Goal: Task Accomplishment & Management: Use online tool/utility

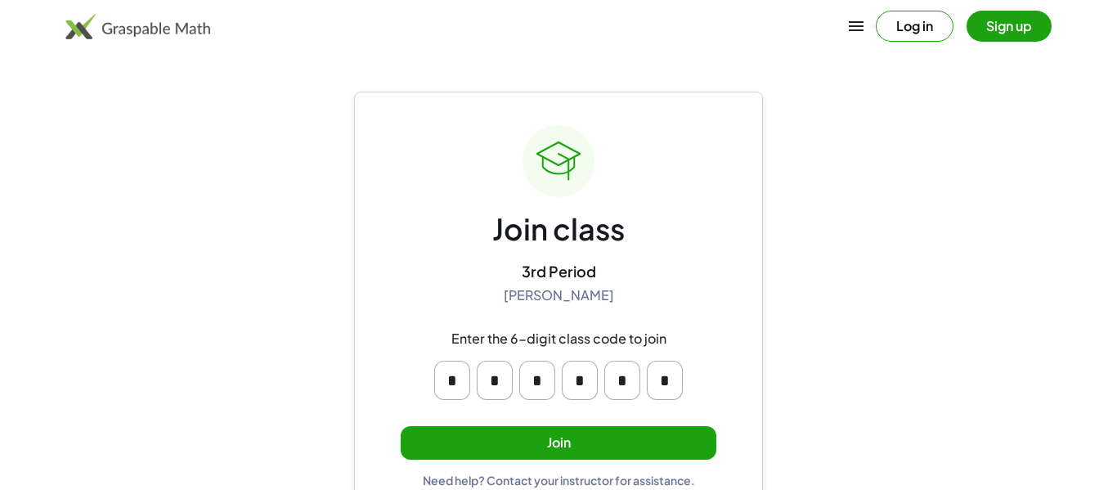
scroll to position [31, 0]
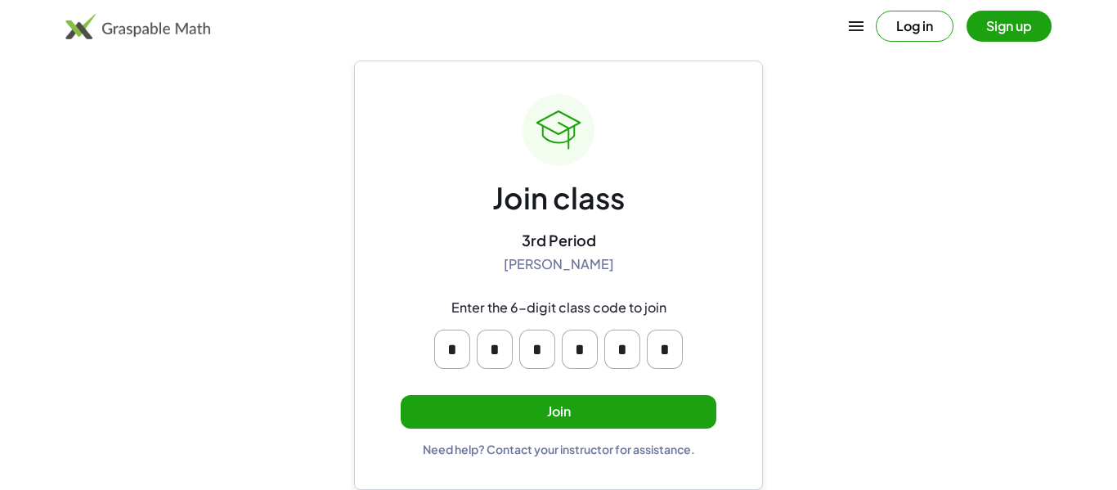
click at [572, 410] on button "Join" at bounding box center [559, 412] width 316 height 34
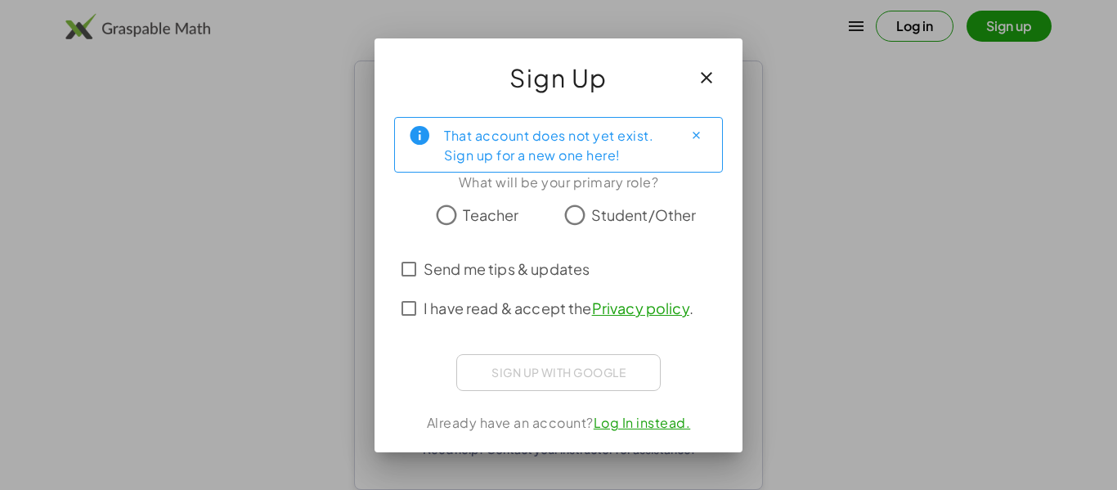
click at [464, 211] on span "Teacher" at bounding box center [491, 215] width 56 height 22
click at [481, 270] on span "Send me tips & updates" at bounding box center [507, 269] width 166 height 22
click at [532, 310] on span "I have read & accept the Privacy policy ." at bounding box center [559, 308] width 270 height 22
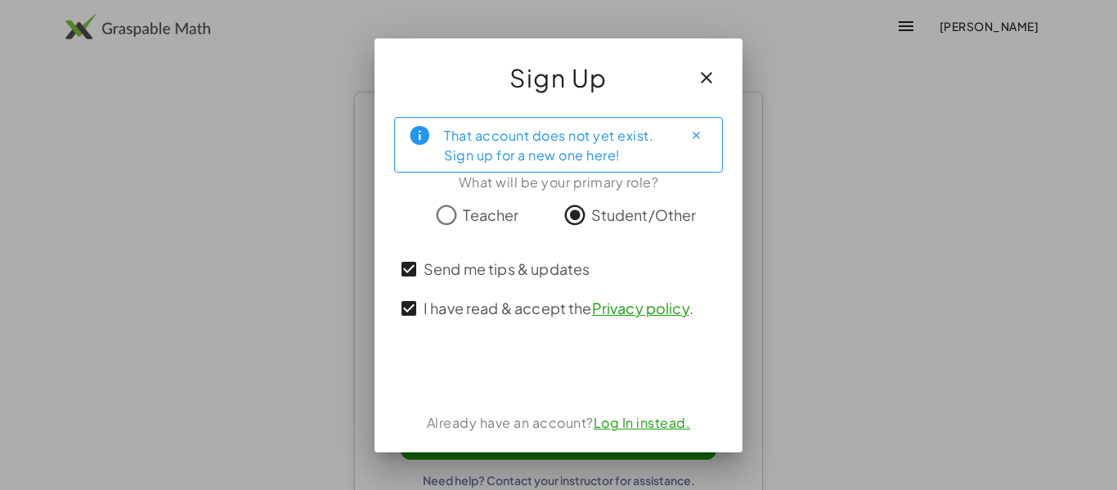
scroll to position [31, 0]
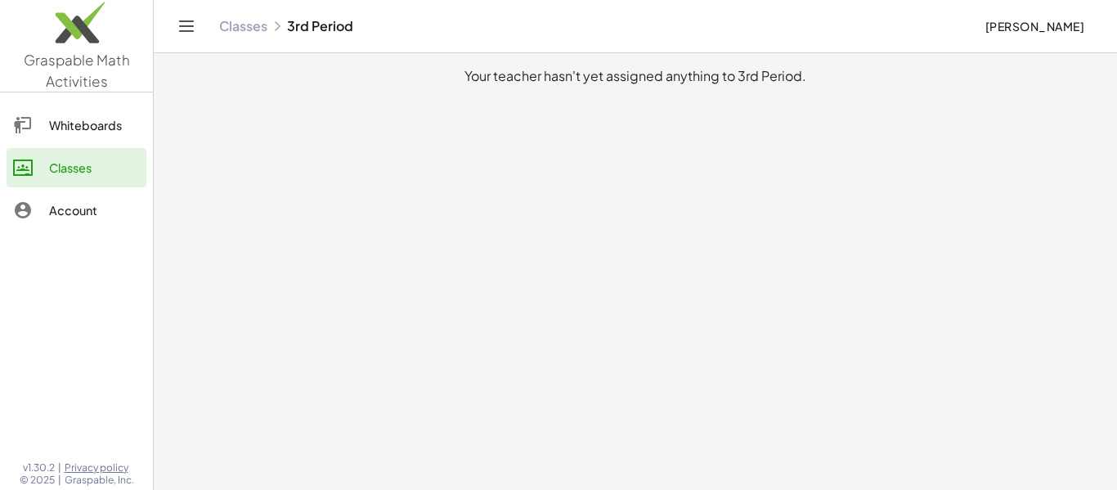
click at [56, 115] on div "Whiteboards" at bounding box center [94, 125] width 91 height 20
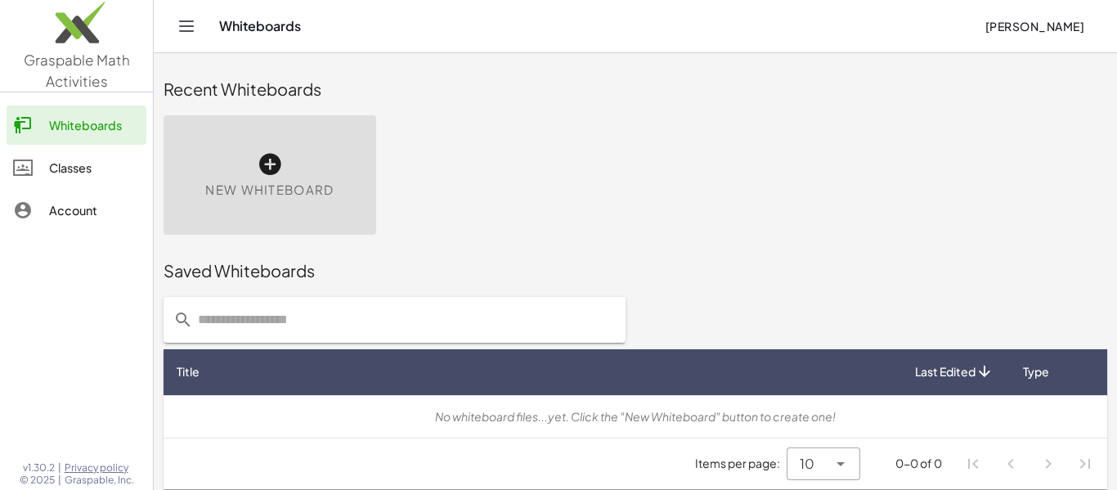
click at [282, 148] on div "New Whiteboard" at bounding box center [270, 174] width 213 height 119
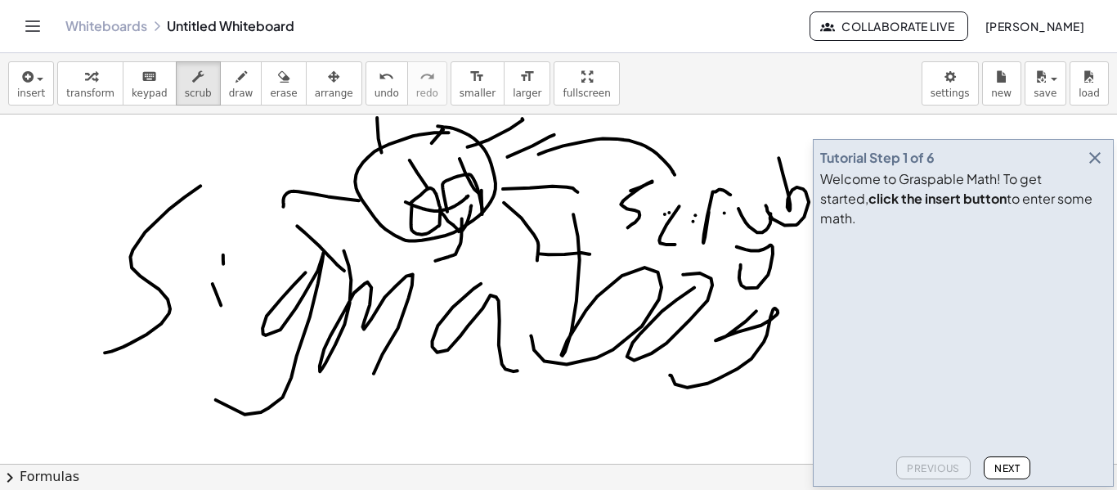
drag, startPoint x: 729, startPoint y: 340, endPoint x: 593, endPoint y: 318, distance: 138.3
click at [593, 318] on div at bounding box center [558, 463] width 1117 height 698
click at [286, 87] on button "erase" at bounding box center [283, 83] width 45 height 44
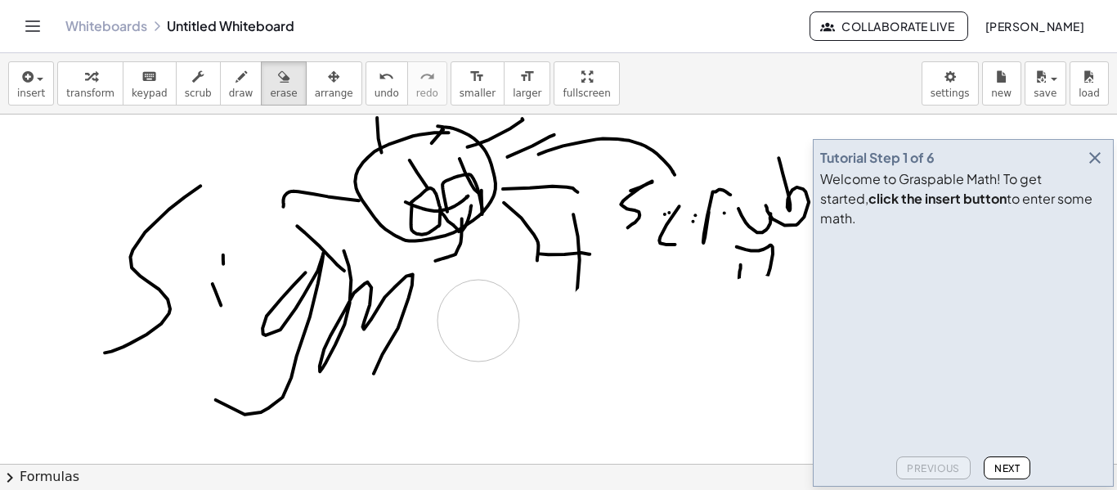
drag, startPoint x: 743, startPoint y: 382, endPoint x: 478, endPoint y: 321, distance: 271.8
click at [478, 321] on div at bounding box center [558, 463] width 1117 height 698
click at [235, 70] on icon "button" at bounding box center [240, 77] width 11 height 20
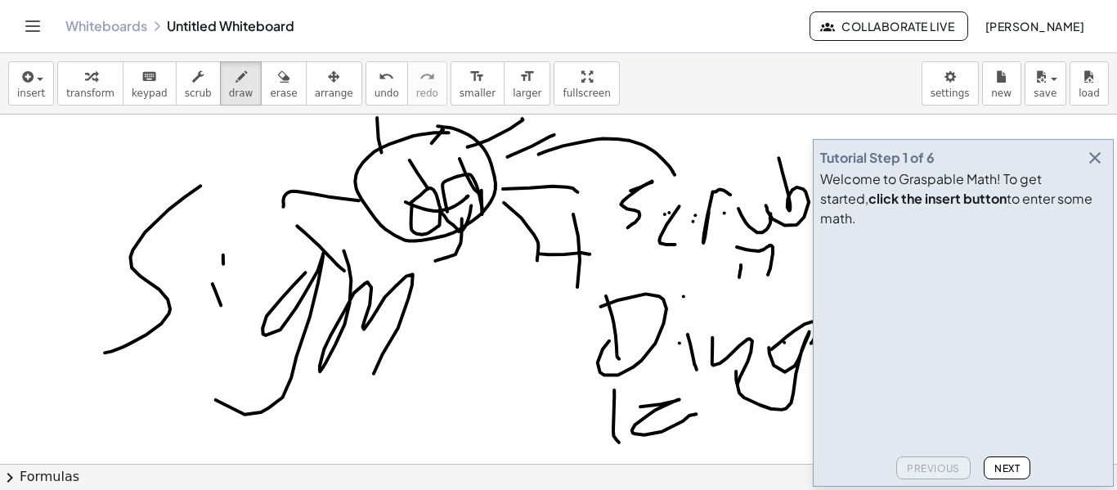
click at [1096, 168] on icon "button" at bounding box center [1095, 158] width 20 height 20
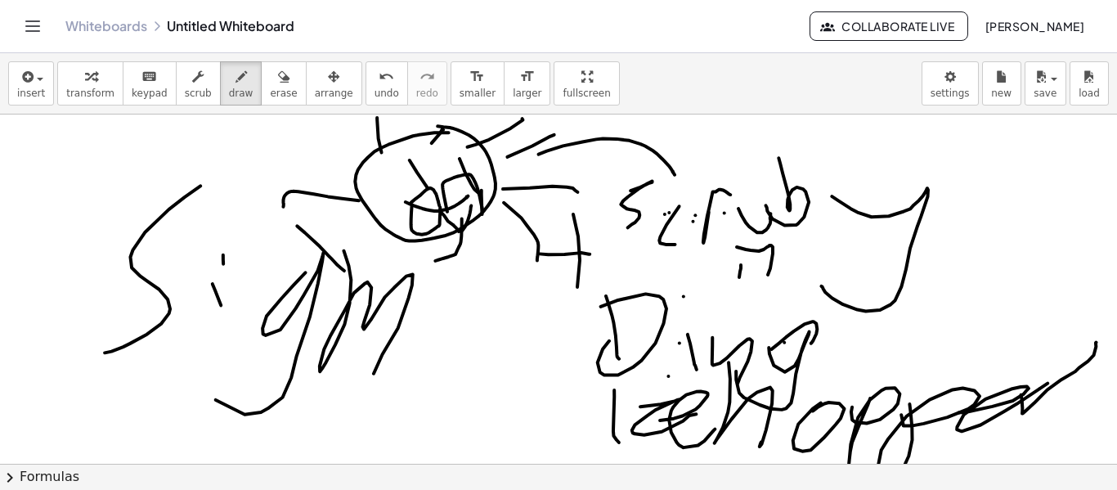
click at [34, 24] on icon "Toggle navigation" at bounding box center [33, 26] width 20 height 20
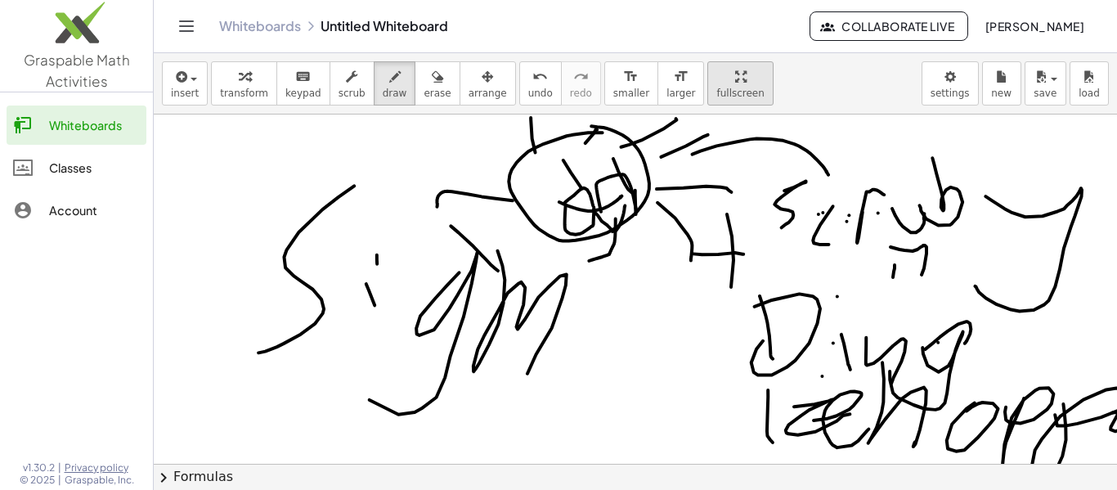
click at [86, 163] on div "Classes" at bounding box center [94, 168] width 91 height 20
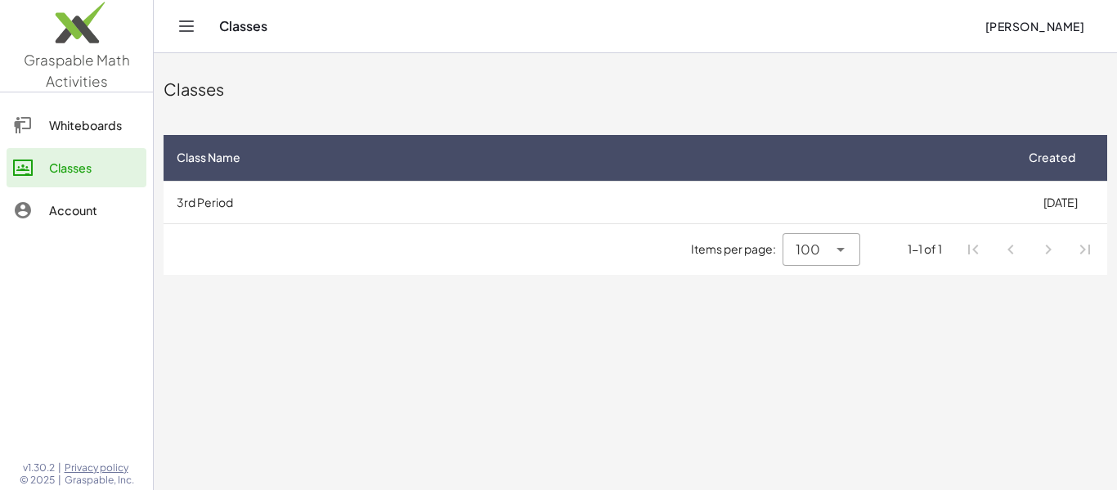
click at [88, 123] on div "Whiteboards" at bounding box center [94, 125] width 91 height 20
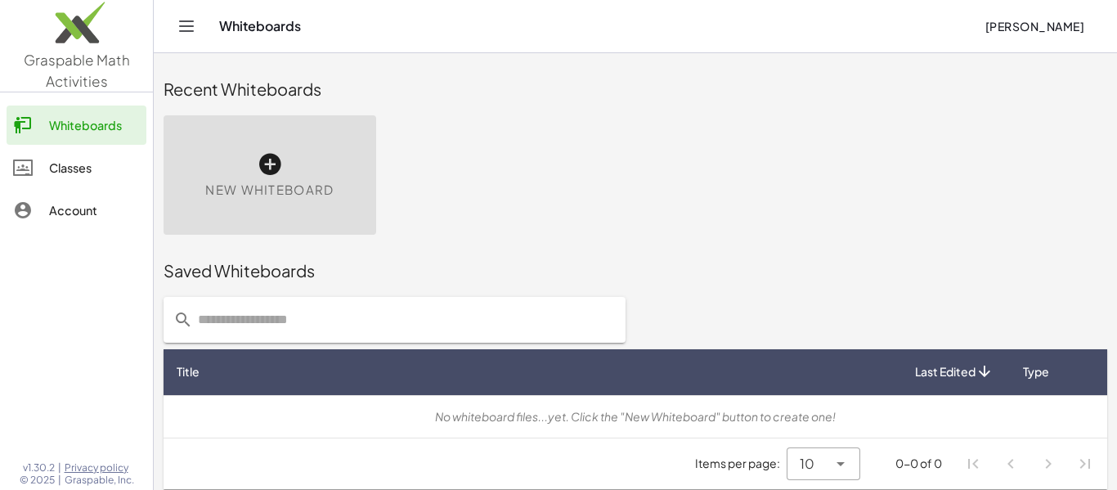
click at [263, 181] on span "New Whiteboard" at bounding box center [269, 190] width 128 height 19
